Goal: Communication & Community: Connect with others

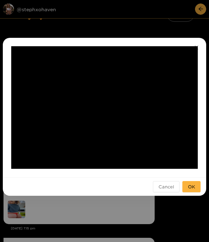
scroll to position [83, 0]
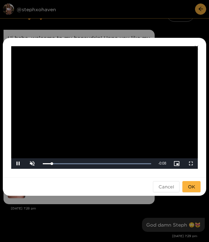
click at [180, 22] on div "**********" at bounding box center [104, 121] width 209 height 242
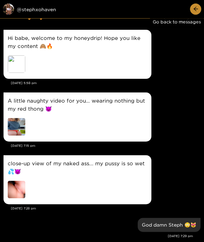
click at [194, 7] on icon "arrow-left" at bounding box center [195, 8] width 5 height 5
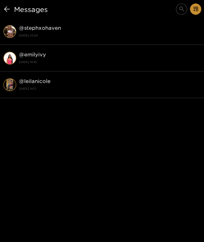
click at [194, 8] on icon "appstore-add" at bounding box center [195, 8] width 5 height 5
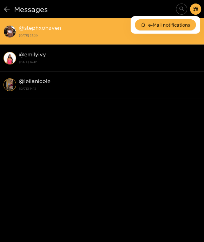
click at [52, 25] on div "@ stephxohaven [DATE] 23:20" at bounding box center [109, 31] width 181 height 16
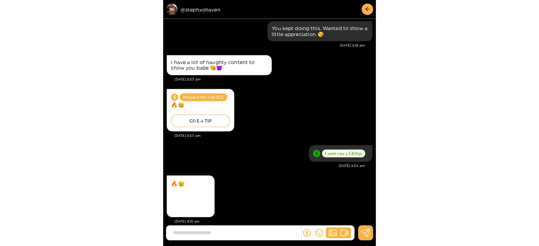
scroll to position [83, 0]
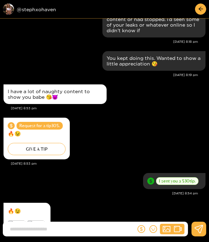
click at [99, 180] on div "I sent you a $ 30 tip." at bounding box center [105, 181] width 202 height 20
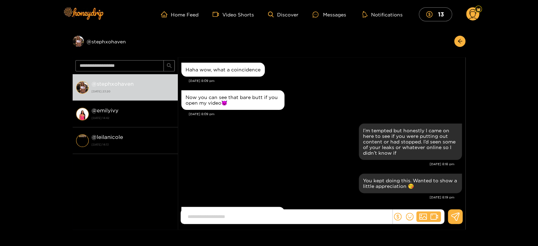
scroll to position [819, 0]
